Goal: Information Seeking & Learning: Learn about a topic

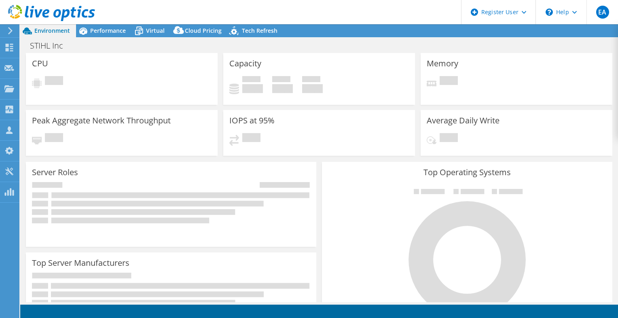
select select "USD"
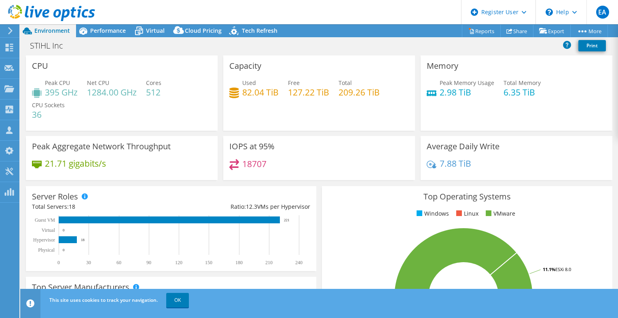
click at [40, 28] on span "Environment" at bounding box center [52, 31] width 36 height 8
click at [102, 30] on span "Performance" at bounding box center [108, 31] width 36 height 8
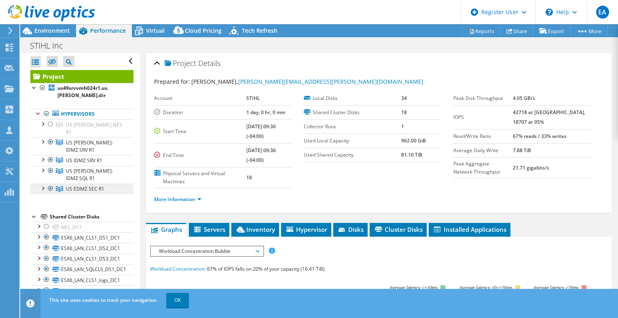
click at [81, 185] on span "US EDMZ SEC R1" at bounding box center [85, 188] width 38 height 7
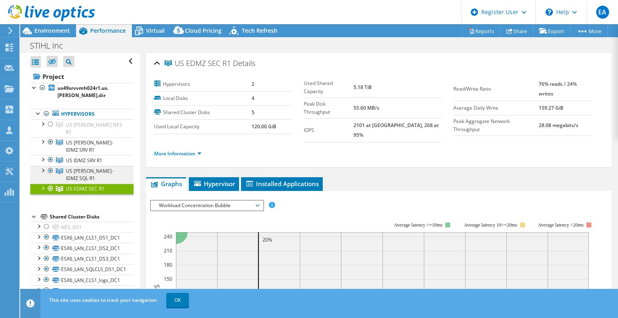
click at [104, 166] on link "US [PERSON_NAME]-IDMZ SQL R1" at bounding box center [81, 175] width 103 height 18
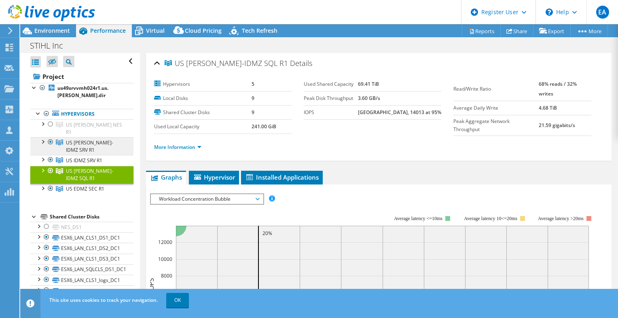
click at [97, 139] on span "US [PERSON_NAME]-IDMZ SRV R1" at bounding box center [89, 146] width 47 height 14
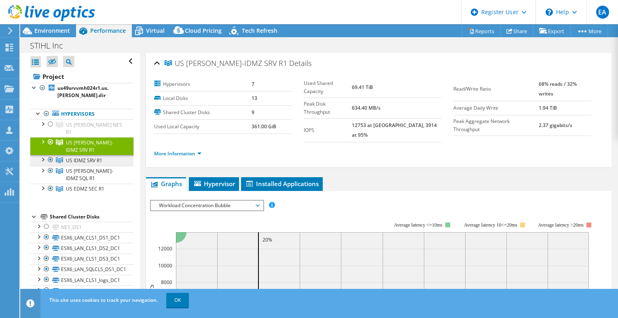
click at [88, 157] on span "US IDMZ SRV R1" at bounding box center [84, 160] width 36 height 7
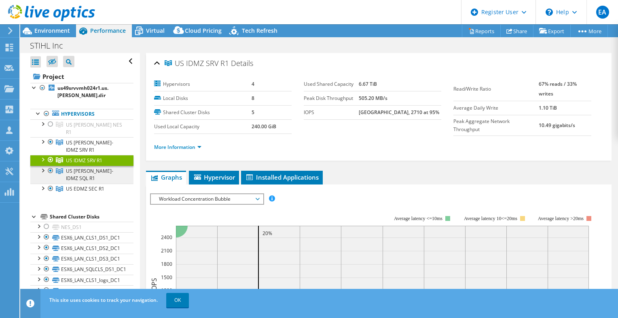
click at [91, 168] on span "US [PERSON_NAME]-IDMZ SQL R1" at bounding box center [89, 175] width 47 height 14
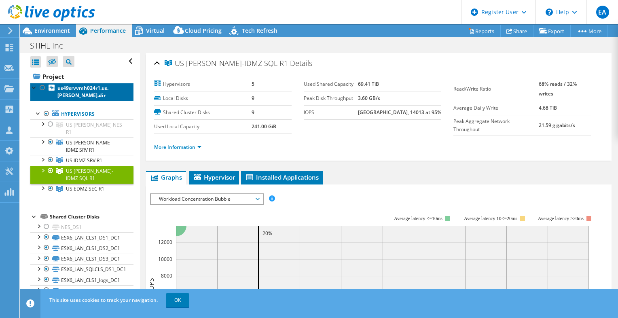
click at [90, 90] on b "us49srvvmh024r1.us.[PERSON_NAME].dir" at bounding box center [82, 92] width 51 height 14
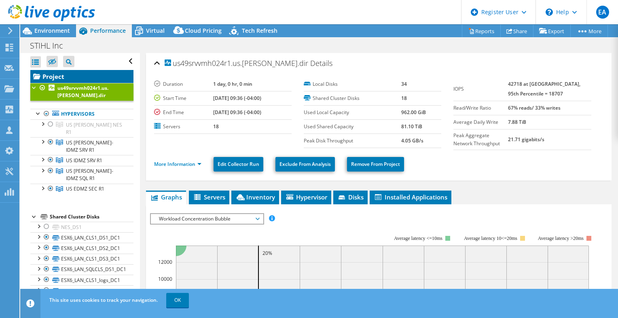
click at [57, 76] on link "Project" at bounding box center [81, 76] width 103 height 13
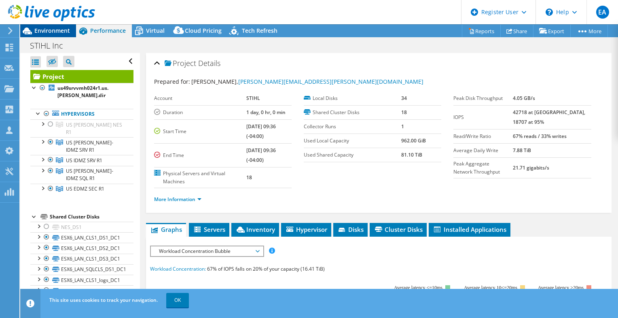
click at [57, 32] on span "Environment" at bounding box center [52, 31] width 36 height 8
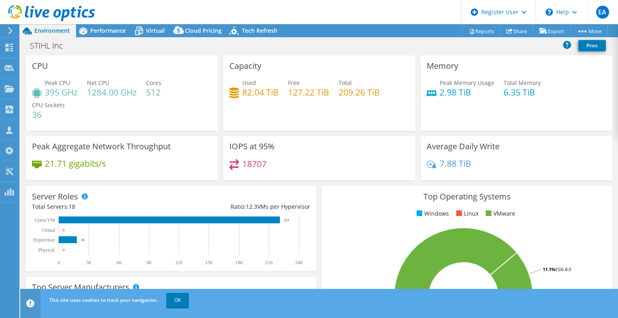
click at [457, 164] on h4 "7.88 TiB" at bounding box center [456, 163] width 32 height 9
drag, startPoint x: 457, startPoint y: 164, endPoint x: 593, endPoint y: 166, distance: 135.2
click at [593, 166] on div "7.88 TiB" at bounding box center [517, 167] width 180 height 17
